Goal: Find specific page/section: Find specific page/section

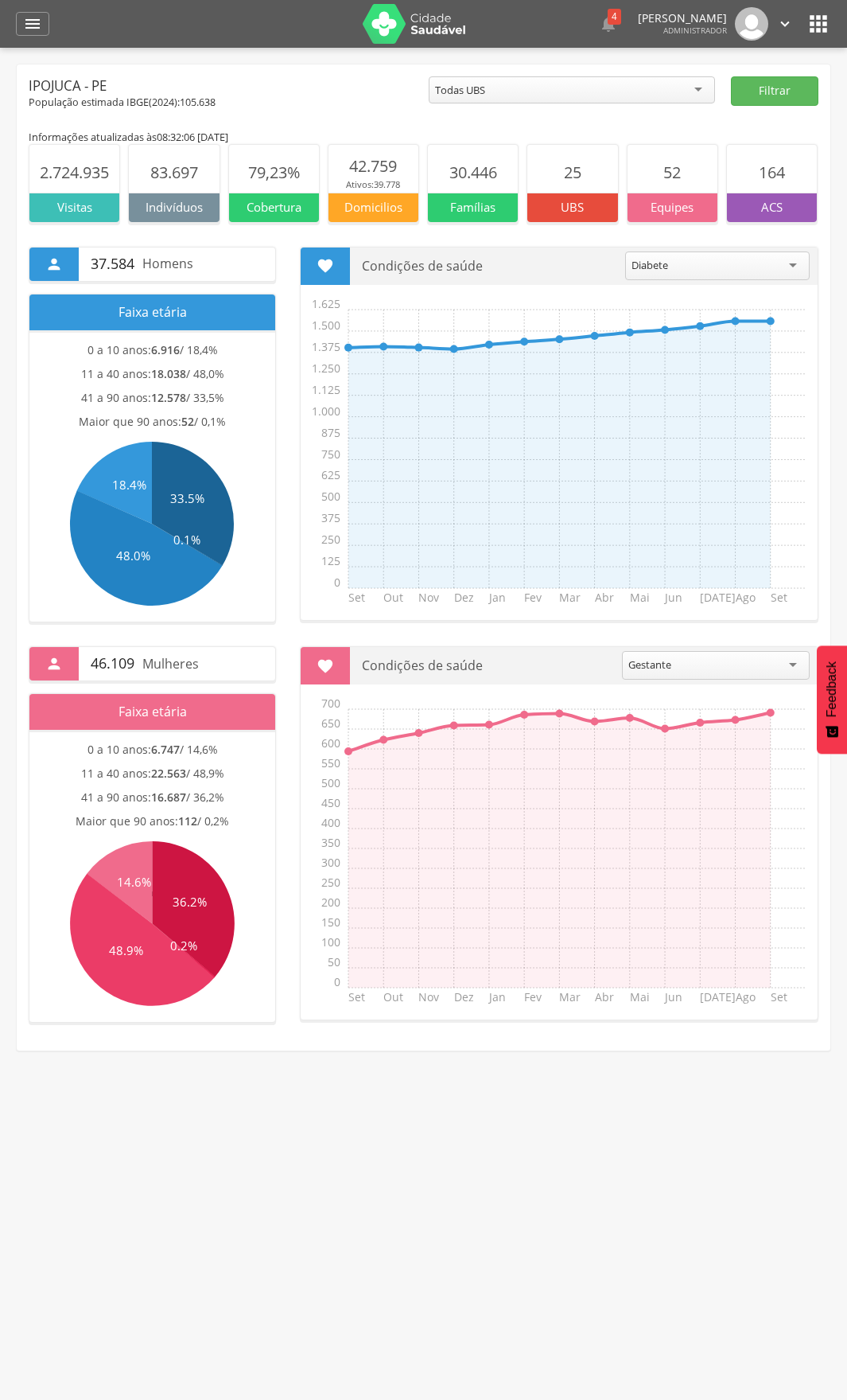
click at [817, 19] on icon "" at bounding box center [818, 24] width 25 height 25
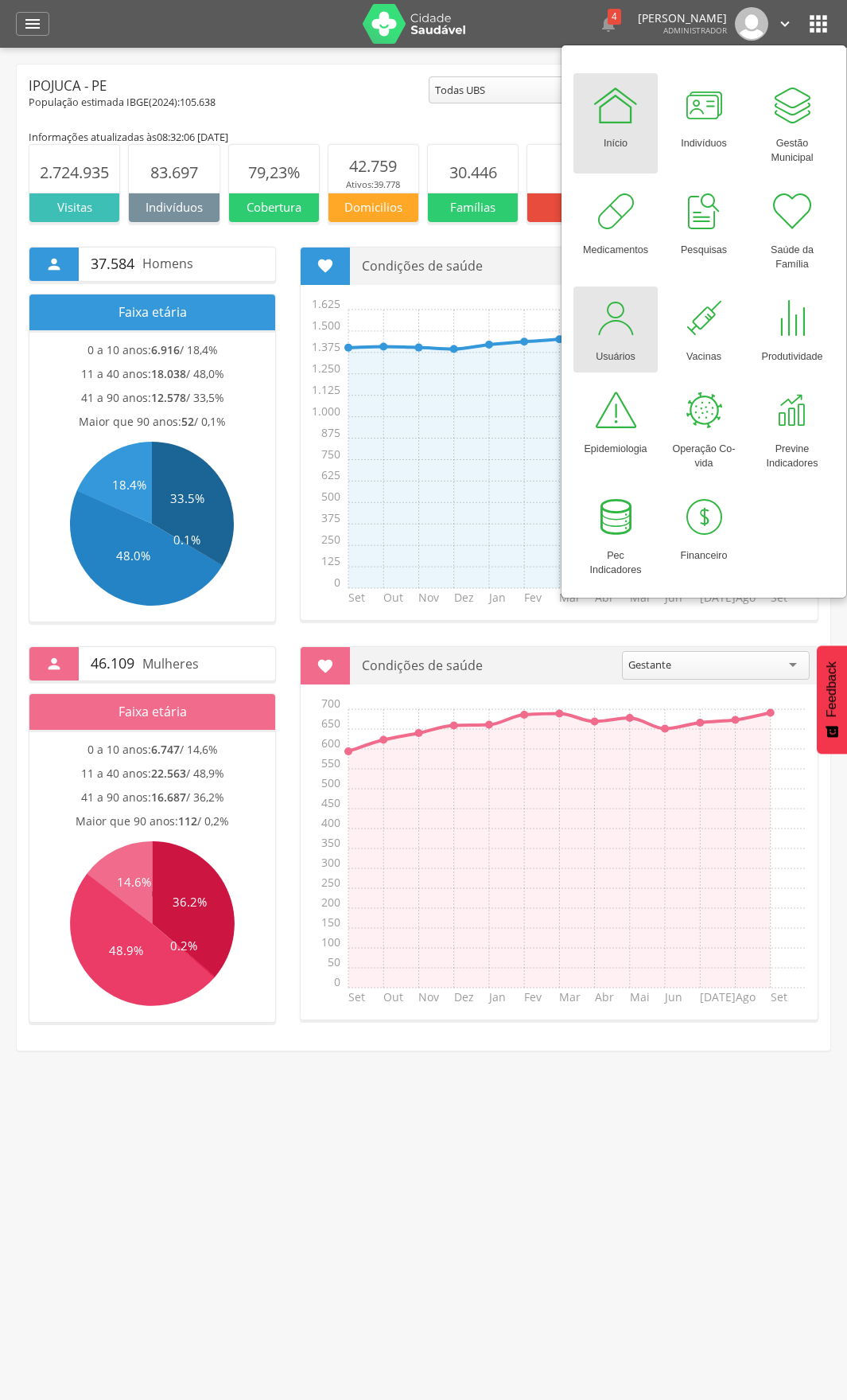
click at [625, 308] on div at bounding box center [616, 318] width 47 height 47
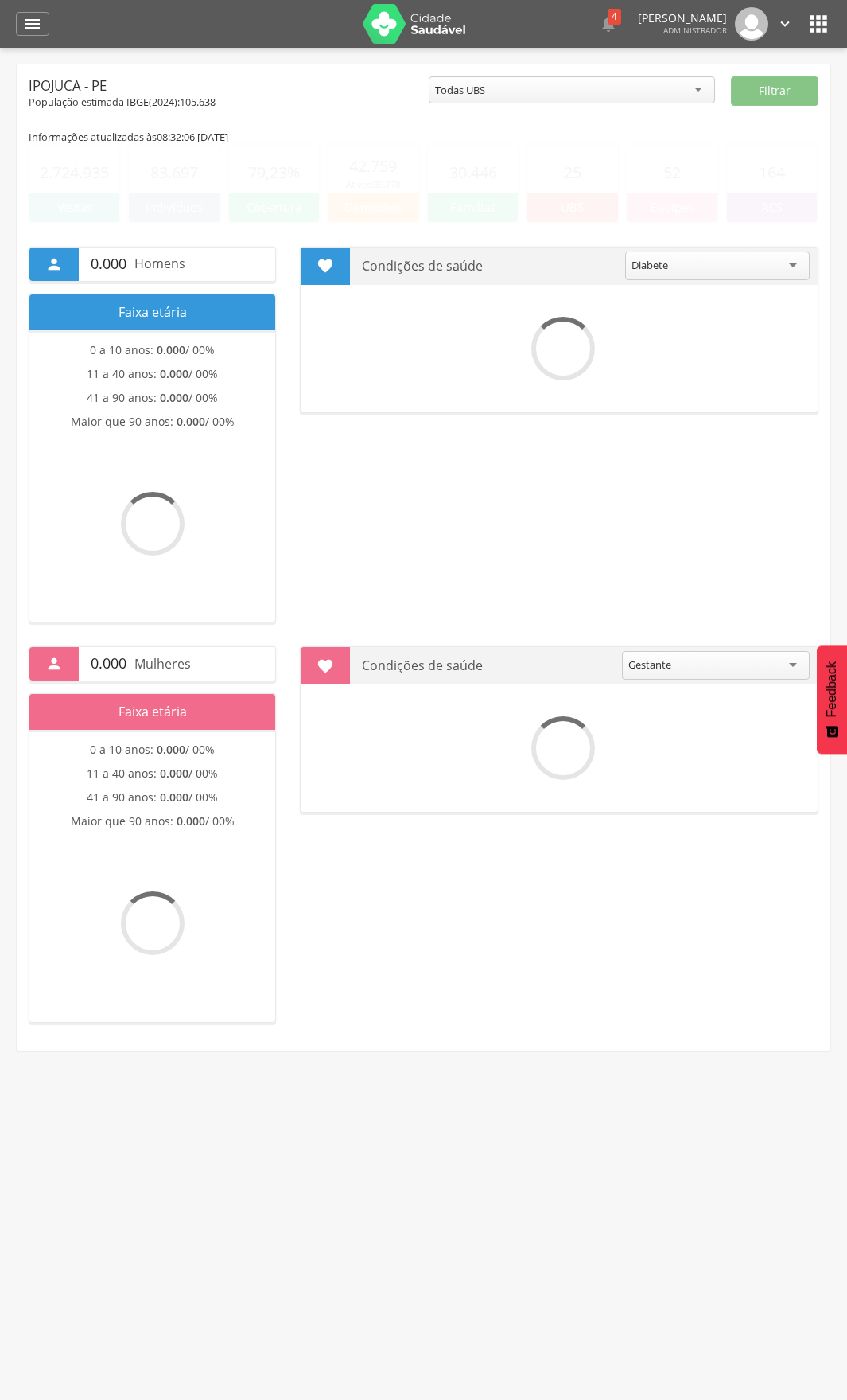
click at [822, 21] on icon "" at bounding box center [818, 24] width 25 height 25
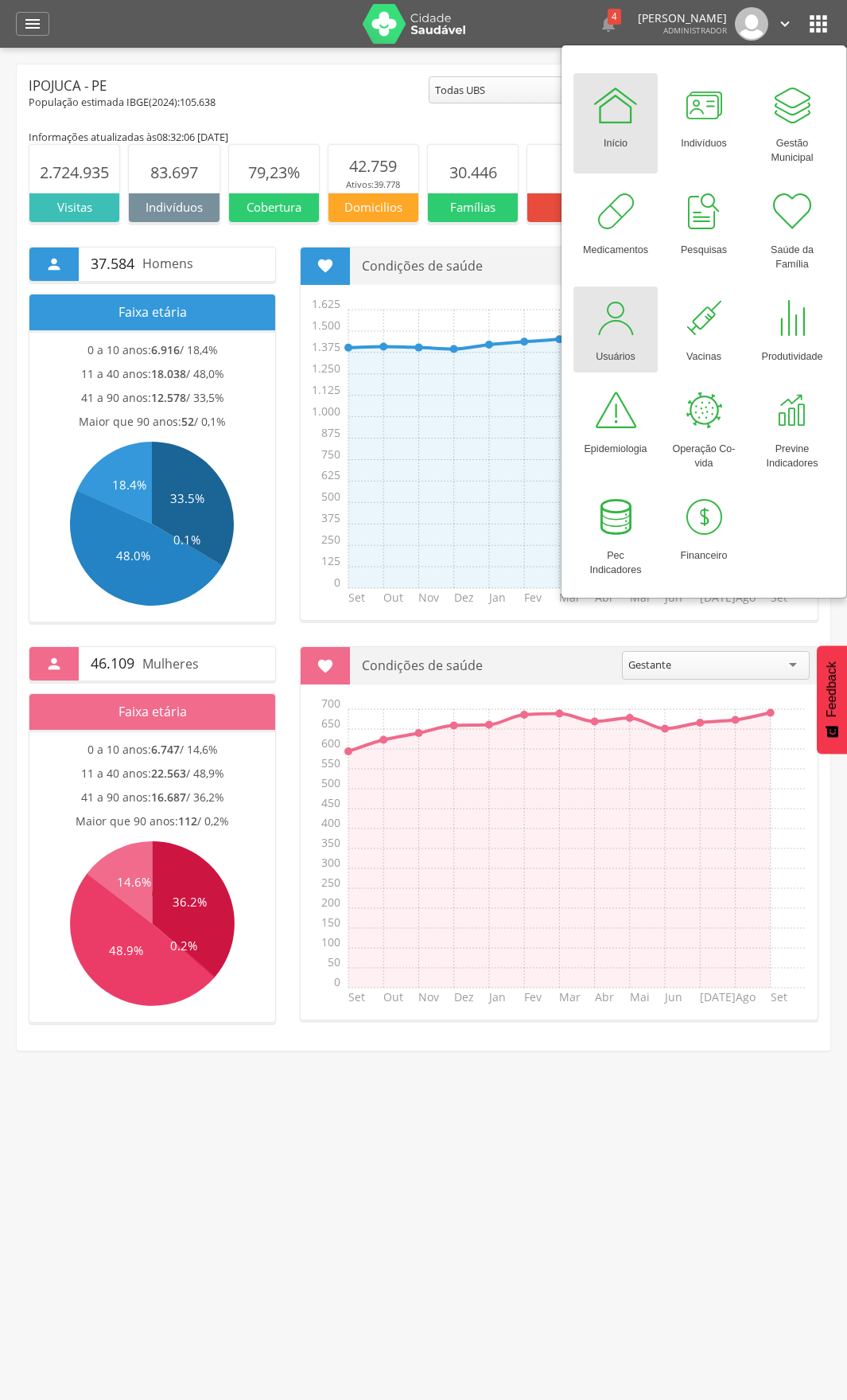
click at [603, 333] on div at bounding box center [616, 318] width 47 height 47
